Goal: Information Seeking & Learning: Learn about a topic

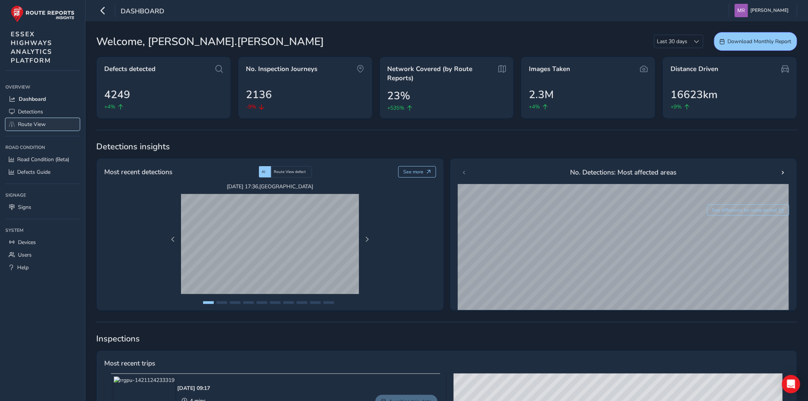
click at [39, 123] on span "Route View" at bounding box center [32, 124] width 28 height 7
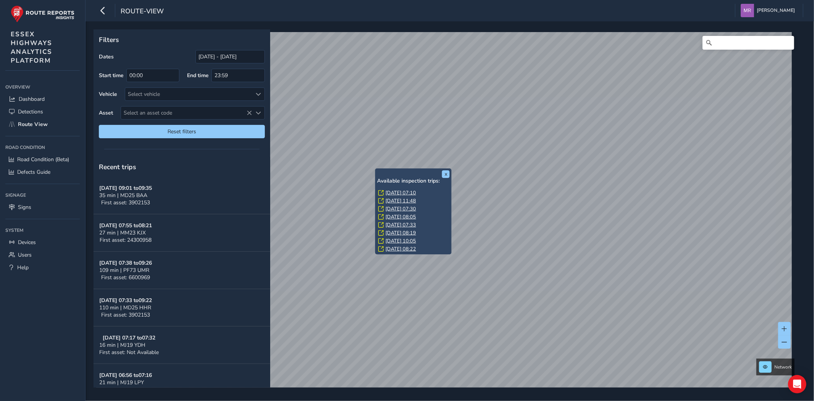
click at [398, 194] on link "[DATE] 07:10" at bounding box center [401, 192] width 31 height 7
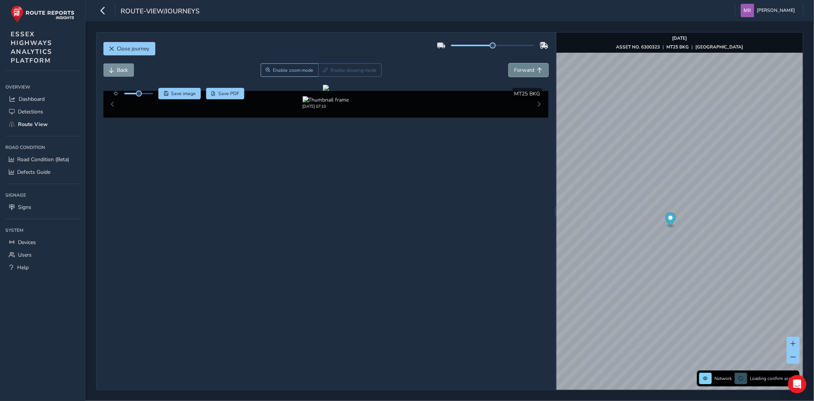
click at [517, 71] on span "Forward" at bounding box center [525, 69] width 20 height 7
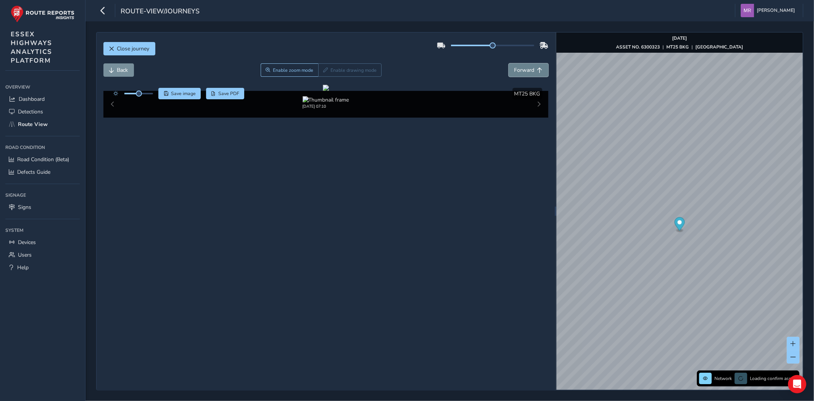
click at [517, 71] on span "Forward" at bounding box center [525, 69] width 20 height 7
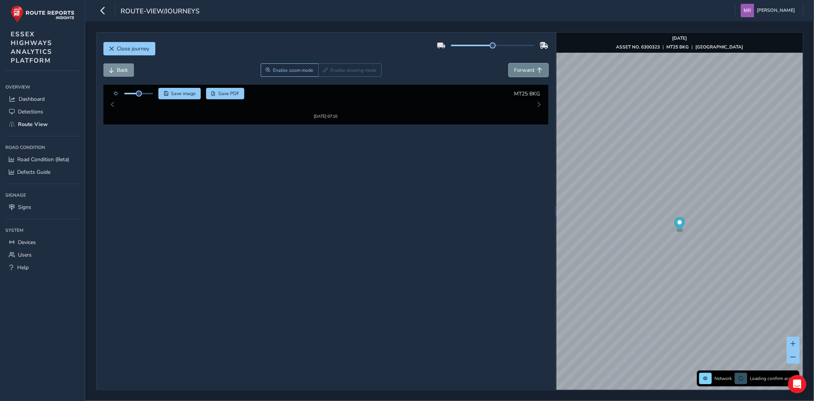
click at [517, 71] on span "Forward" at bounding box center [525, 69] width 20 height 7
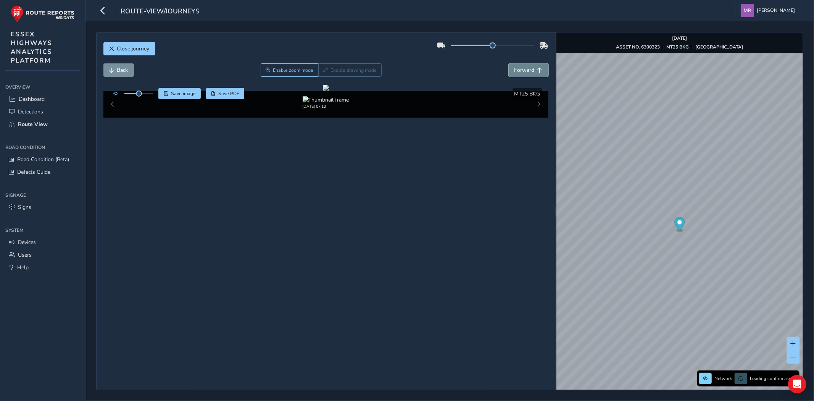
click at [517, 71] on span "Forward" at bounding box center [525, 69] width 20 height 7
click at [517, 70] on span "Forward" at bounding box center [525, 69] width 20 height 7
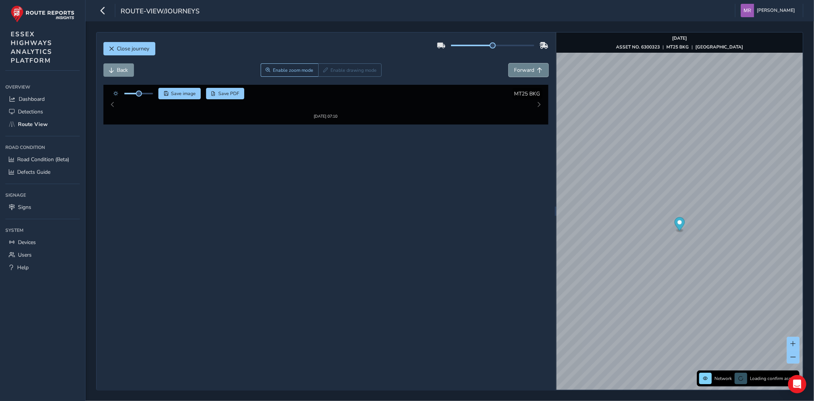
click at [517, 70] on span "Forward" at bounding box center [525, 69] width 20 height 7
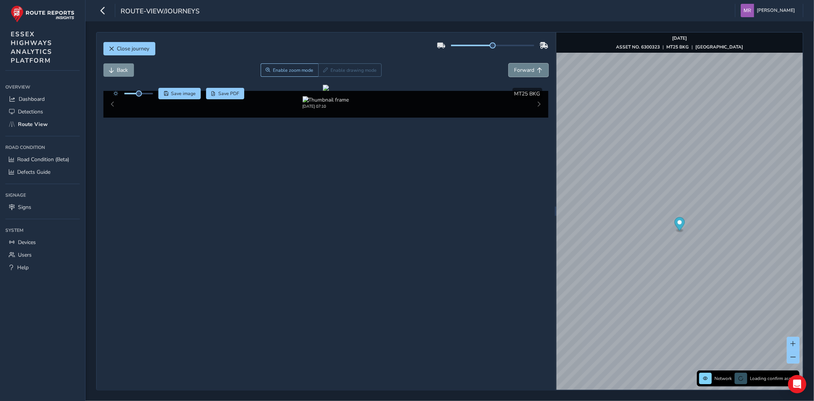
click at [517, 70] on span "Forward" at bounding box center [525, 69] width 20 height 7
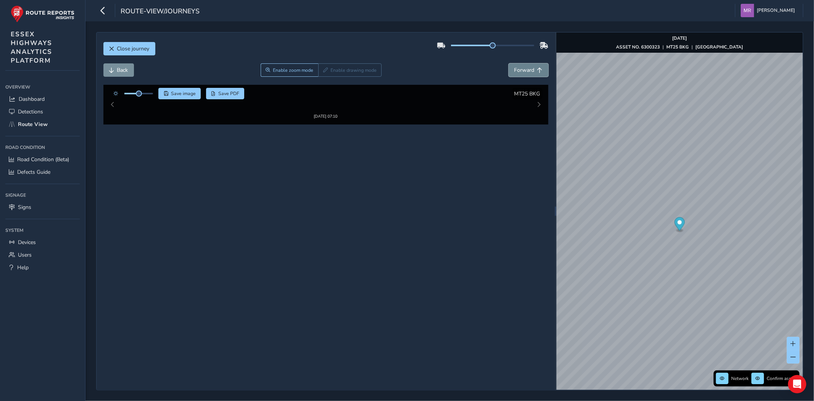
click at [517, 70] on span "Forward" at bounding box center [525, 69] width 20 height 7
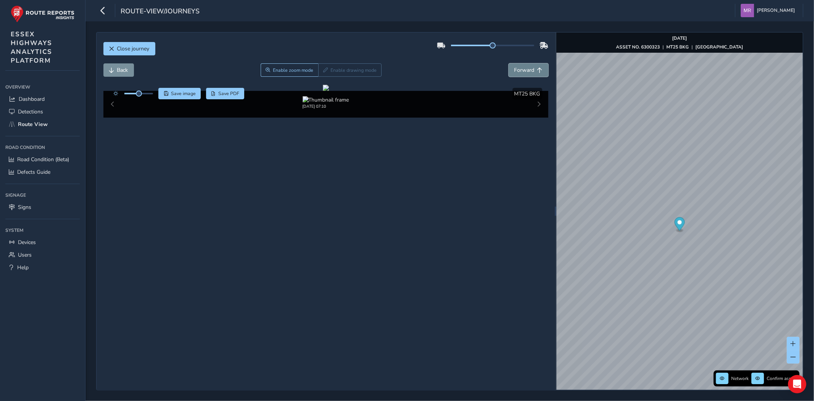
click at [517, 70] on span "Forward" at bounding box center [525, 69] width 20 height 7
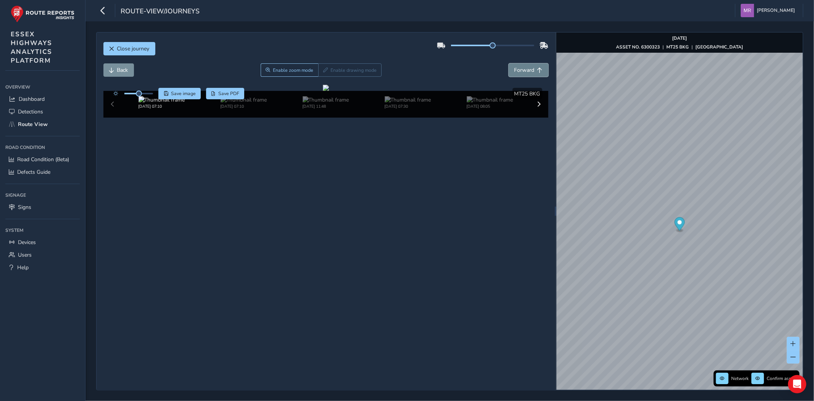
click at [517, 70] on span "Forward" at bounding box center [525, 69] width 20 height 7
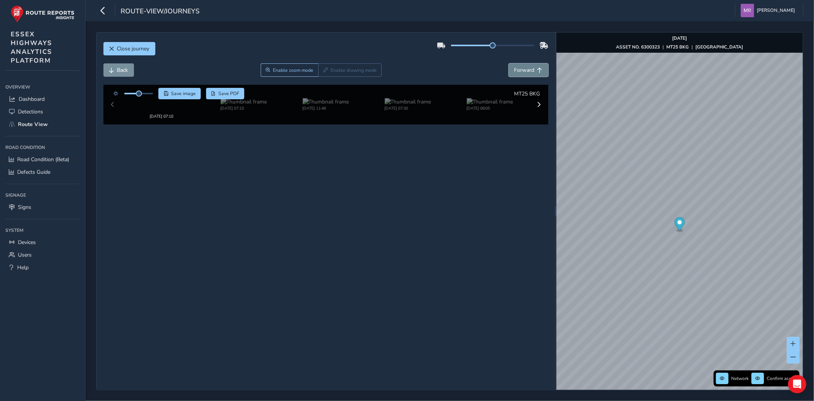
click at [517, 70] on span "Forward" at bounding box center [525, 69] width 20 height 7
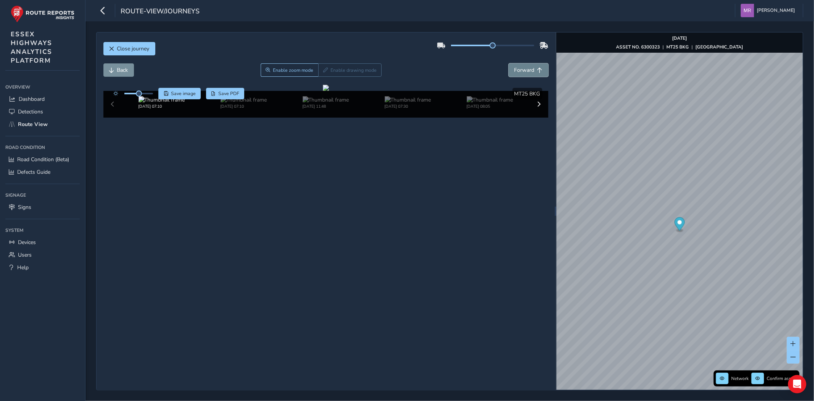
click at [517, 70] on span "Forward" at bounding box center [525, 69] width 20 height 7
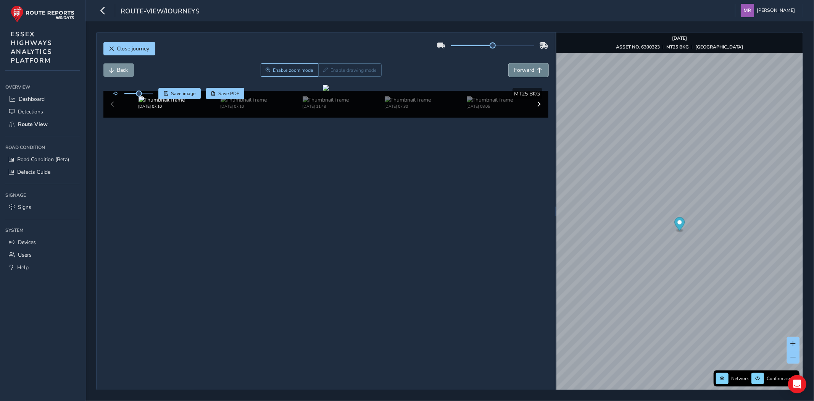
click at [517, 70] on span "Forward" at bounding box center [525, 69] width 20 height 7
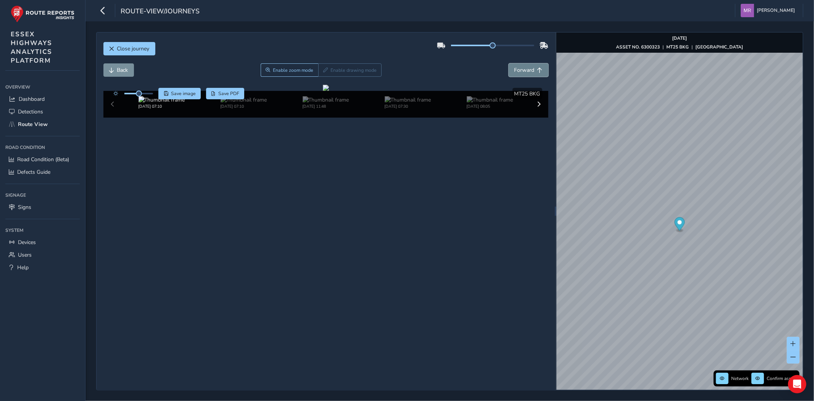
click at [517, 70] on span "Forward" at bounding box center [525, 69] width 20 height 7
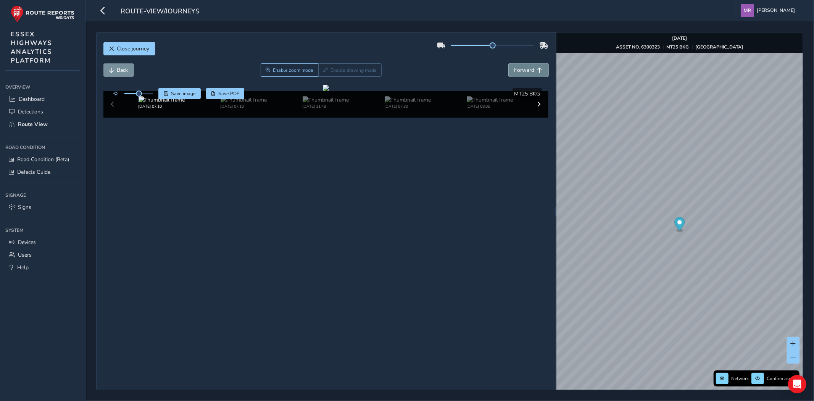
click at [517, 70] on span "Forward" at bounding box center [525, 69] width 20 height 7
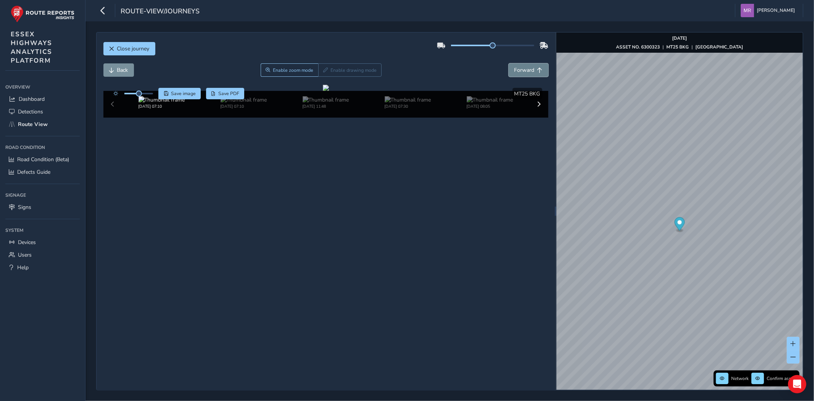
click at [517, 70] on span "Forward" at bounding box center [525, 69] width 20 height 7
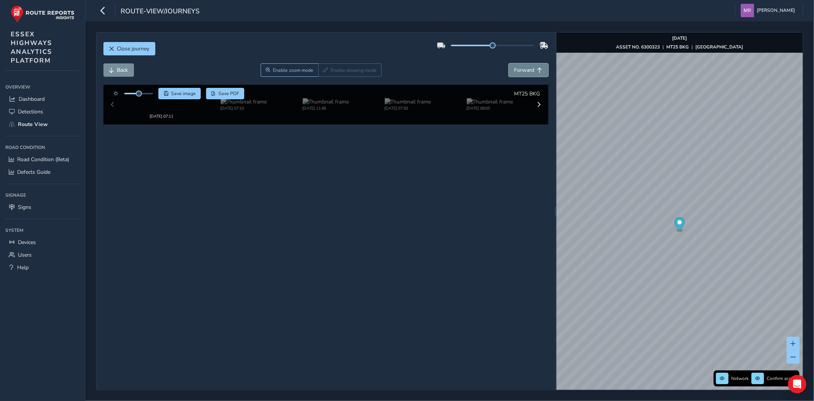
click at [517, 70] on span "Forward" at bounding box center [525, 69] width 20 height 7
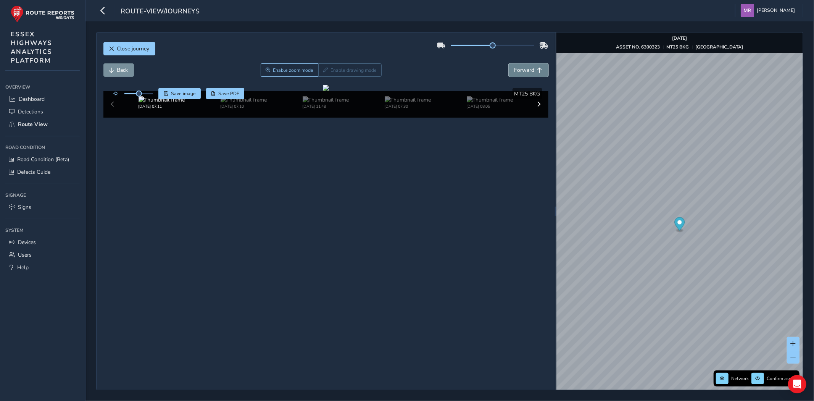
click at [517, 70] on span "Forward" at bounding box center [525, 69] width 20 height 7
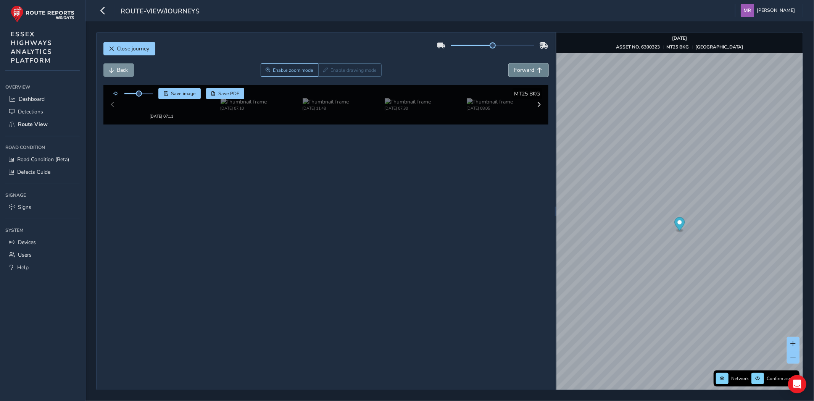
click at [517, 70] on span "Forward" at bounding box center [525, 69] width 20 height 7
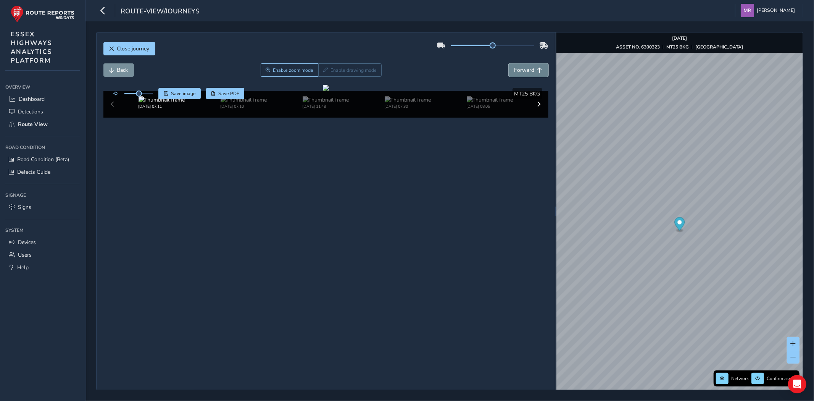
click at [517, 70] on span "Forward" at bounding box center [525, 69] width 20 height 7
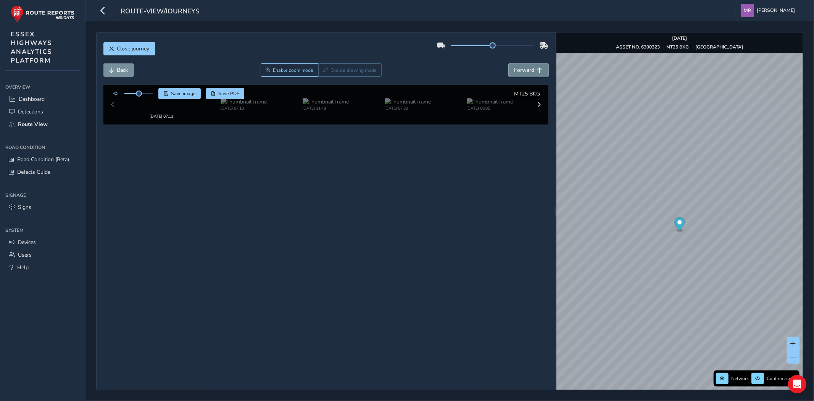
click at [517, 70] on span "Forward" at bounding box center [525, 69] width 20 height 7
